Goal: Task Accomplishment & Management: Manage account settings

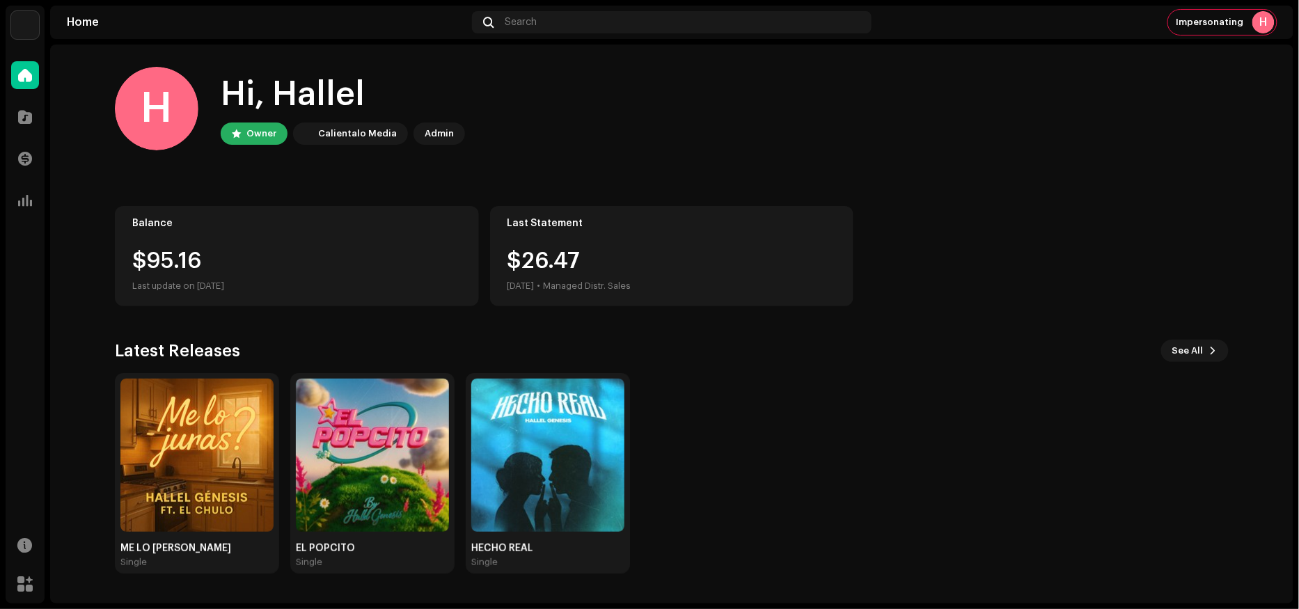
click at [20, 28] on img at bounding box center [25, 25] width 28 height 28
click at [182, 33] on span at bounding box center [185, 31] width 8 height 11
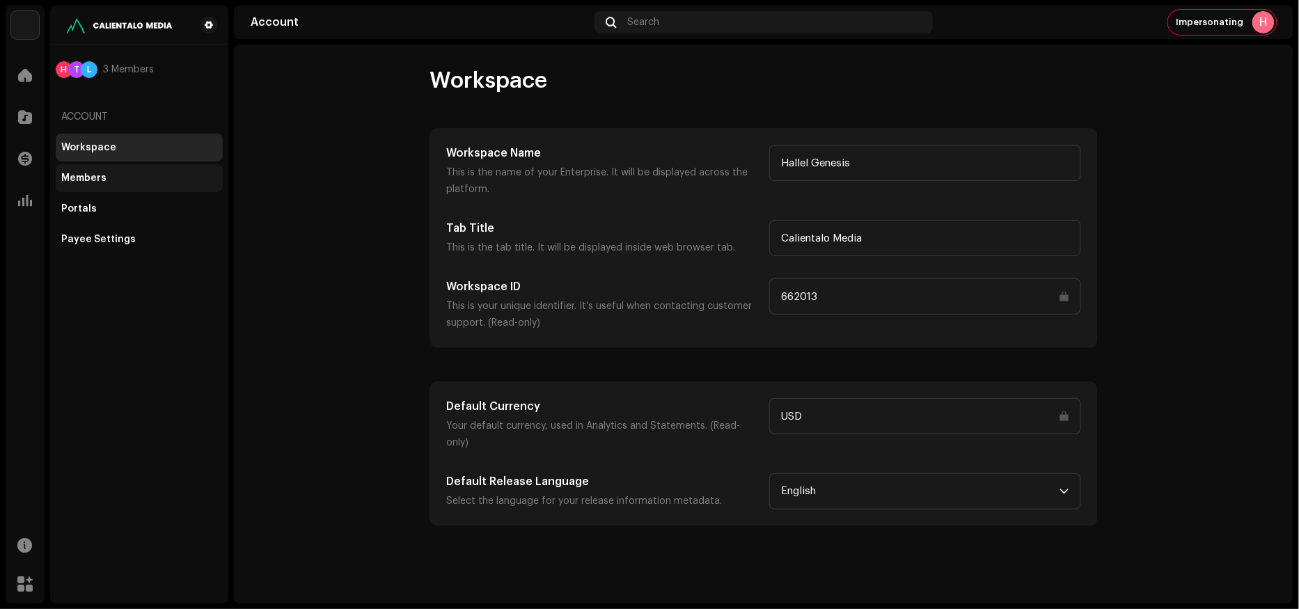
click at [90, 176] on div "Members" at bounding box center [83, 178] width 45 height 11
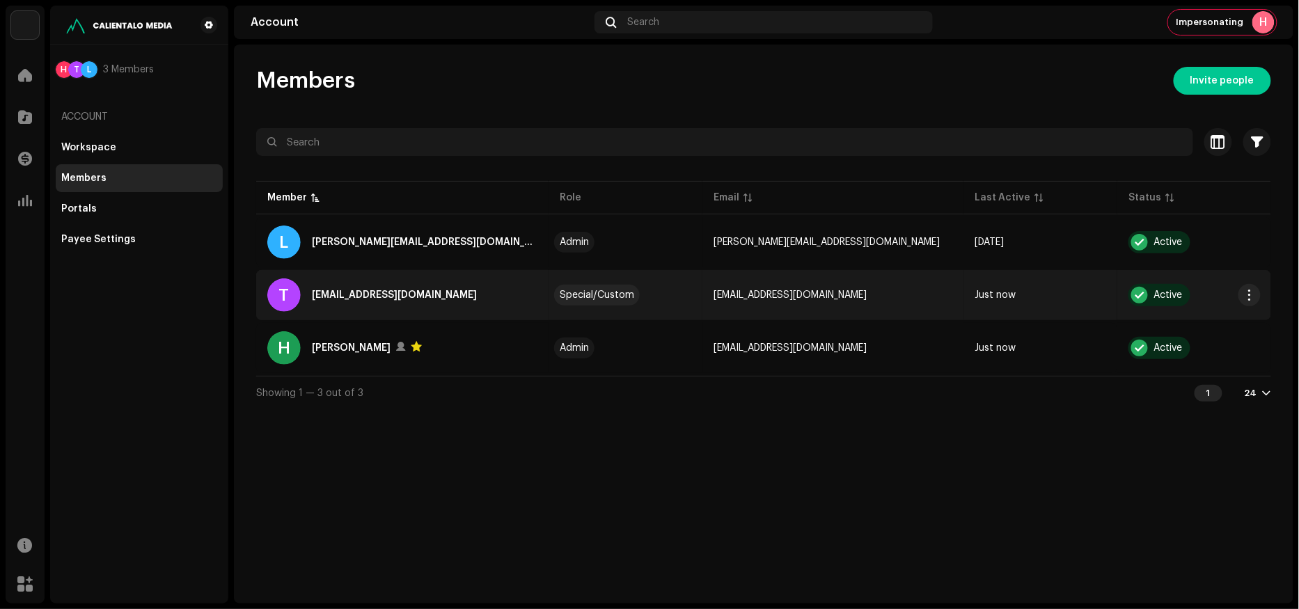
click at [500, 300] on div "T [EMAIL_ADDRESS][DOMAIN_NAME]" at bounding box center [402, 294] width 270 height 33
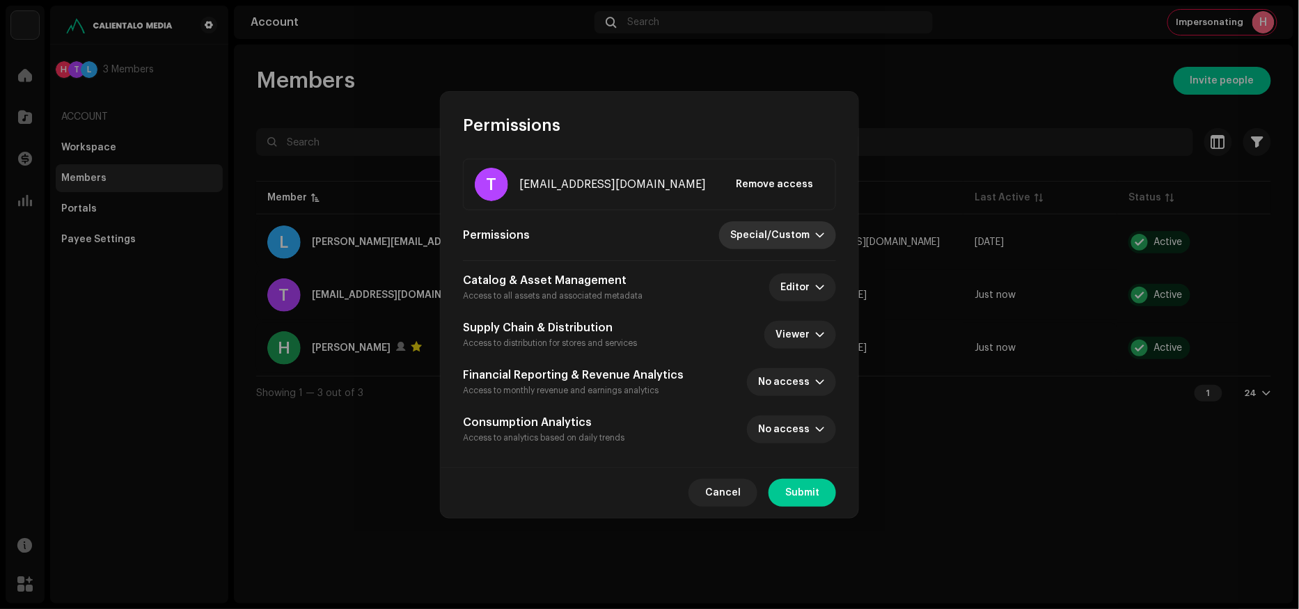
click at [788, 240] on span "Special/Custom" at bounding box center [772, 235] width 85 height 28
click at [757, 268] on span "Administrator" at bounding box center [770, 269] width 68 height 14
click at [793, 491] on span "Submit" at bounding box center [802, 493] width 34 height 28
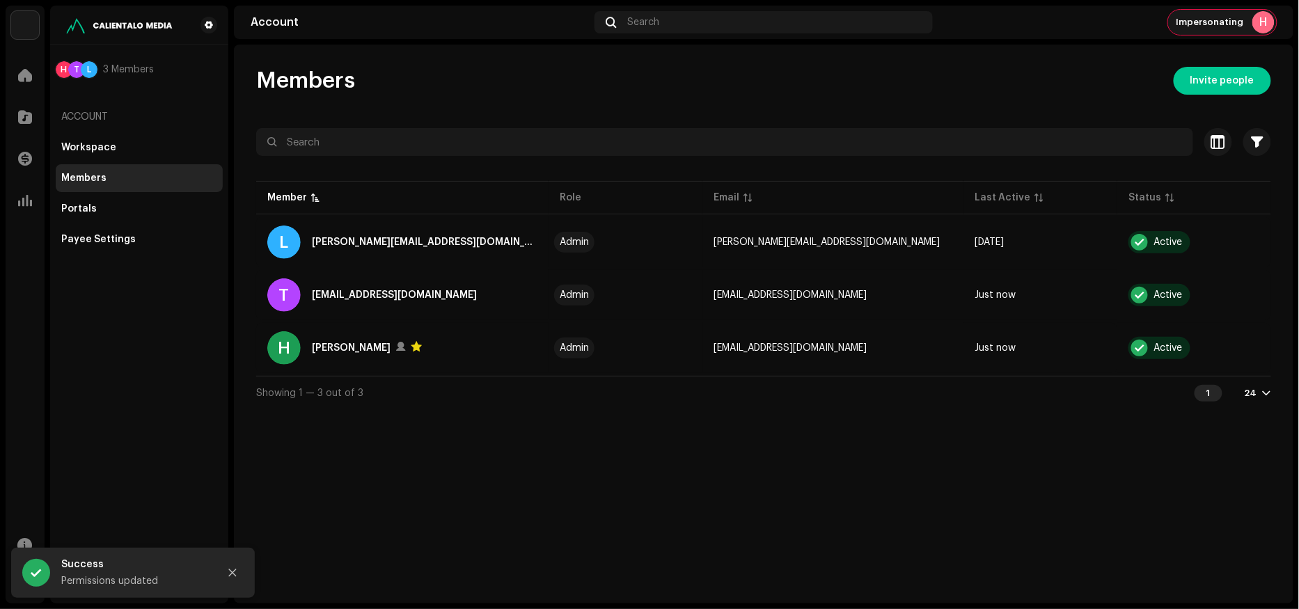
click at [1239, 15] on div "Impersonating H" at bounding box center [1222, 22] width 109 height 25
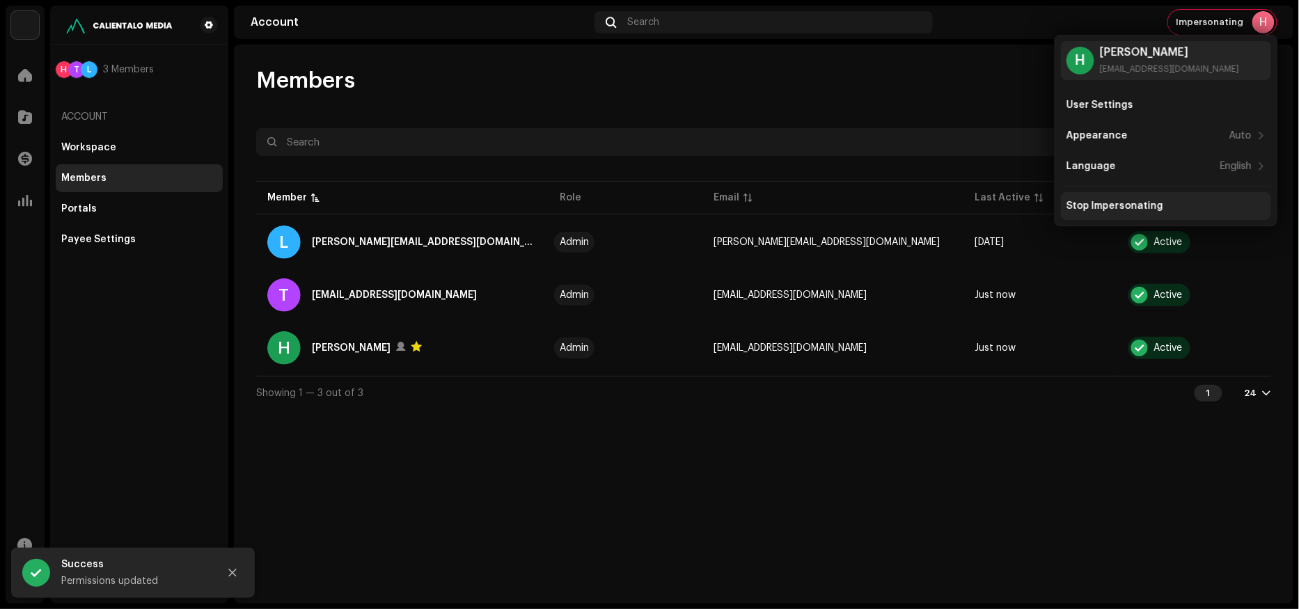
click at [1107, 204] on div "Stop Impersonating" at bounding box center [1114, 205] width 97 height 11
